Goal: Use online tool/utility: Utilize a website feature to perform a specific function

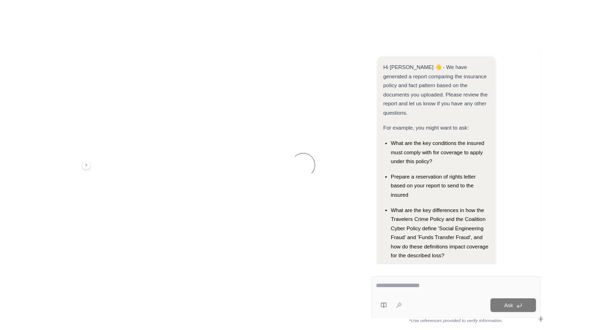
scroll to position [87, 0]
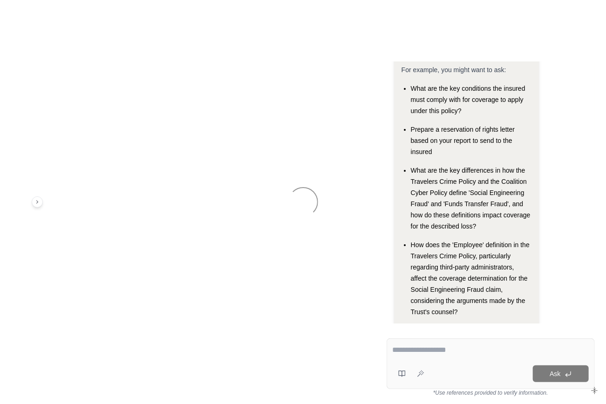
click at [337, 183] on div at bounding box center [303, 202] width 606 height 404
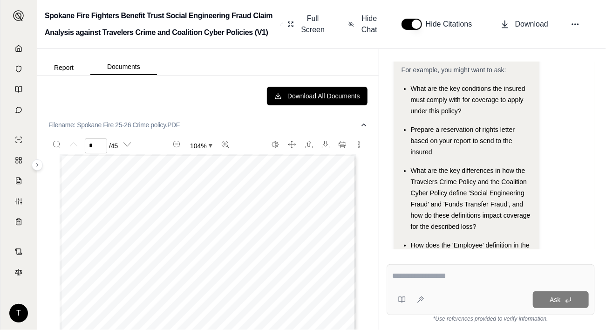
click at [20, 51] on icon at bounding box center [19, 48] width 6 height 6
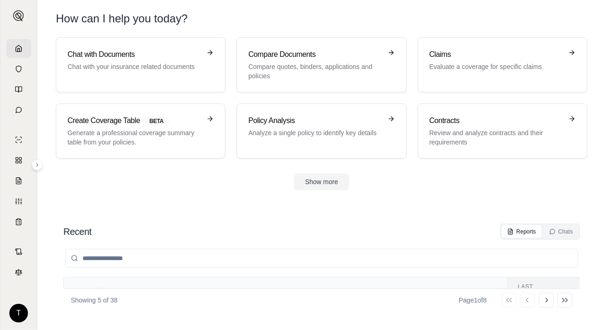
click at [500, 132] on p "Review and analyze contracts and their requirements" at bounding box center [495, 137] width 133 height 19
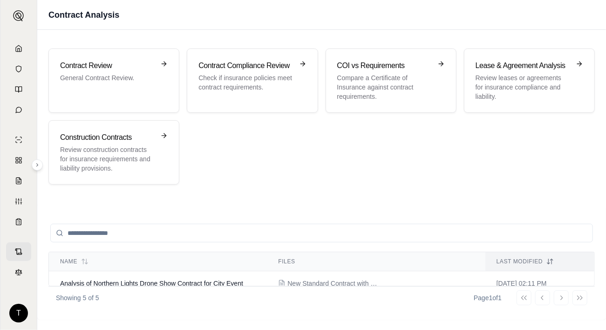
click at [109, 151] on p "Review construction contracts for insurance requirements and liability provisio…" at bounding box center [107, 159] width 94 height 28
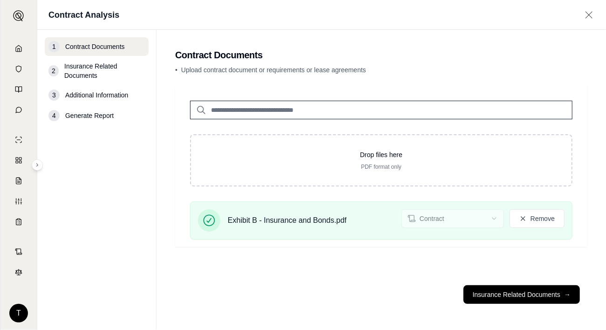
click at [520, 297] on button "Insurance Related Documents →" at bounding box center [521, 294] width 116 height 19
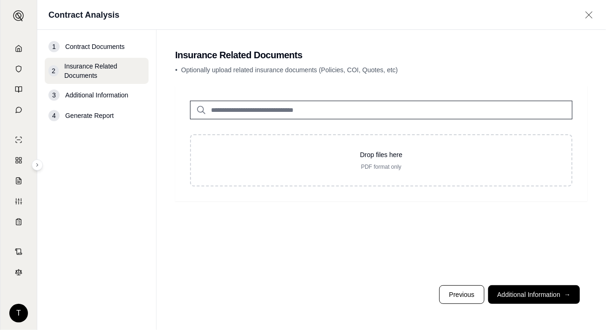
click at [520, 297] on button "Additional Information →" at bounding box center [534, 294] width 92 height 19
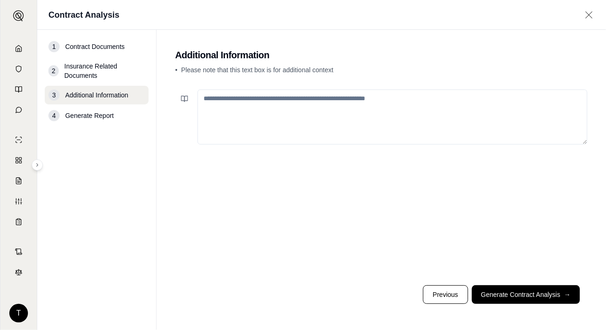
click at [521, 297] on button "Generate Contract Analysis →" at bounding box center [526, 294] width 108 height 19
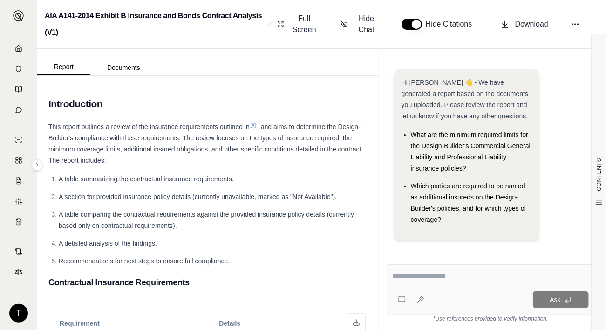
scroll to position [4, 0]
